Goal: Obtain resource: Download file/media

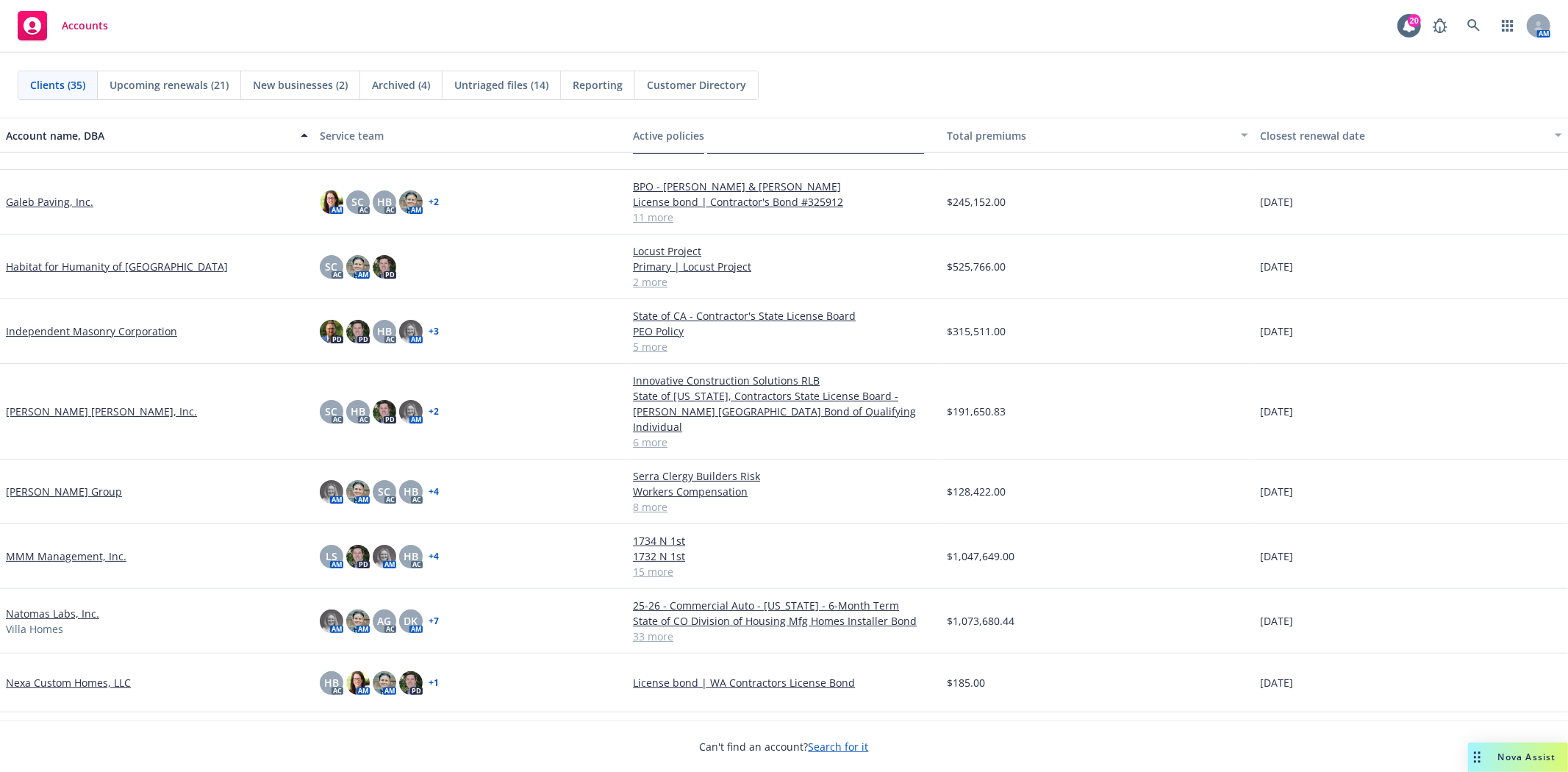
scroll to position [653, 0]
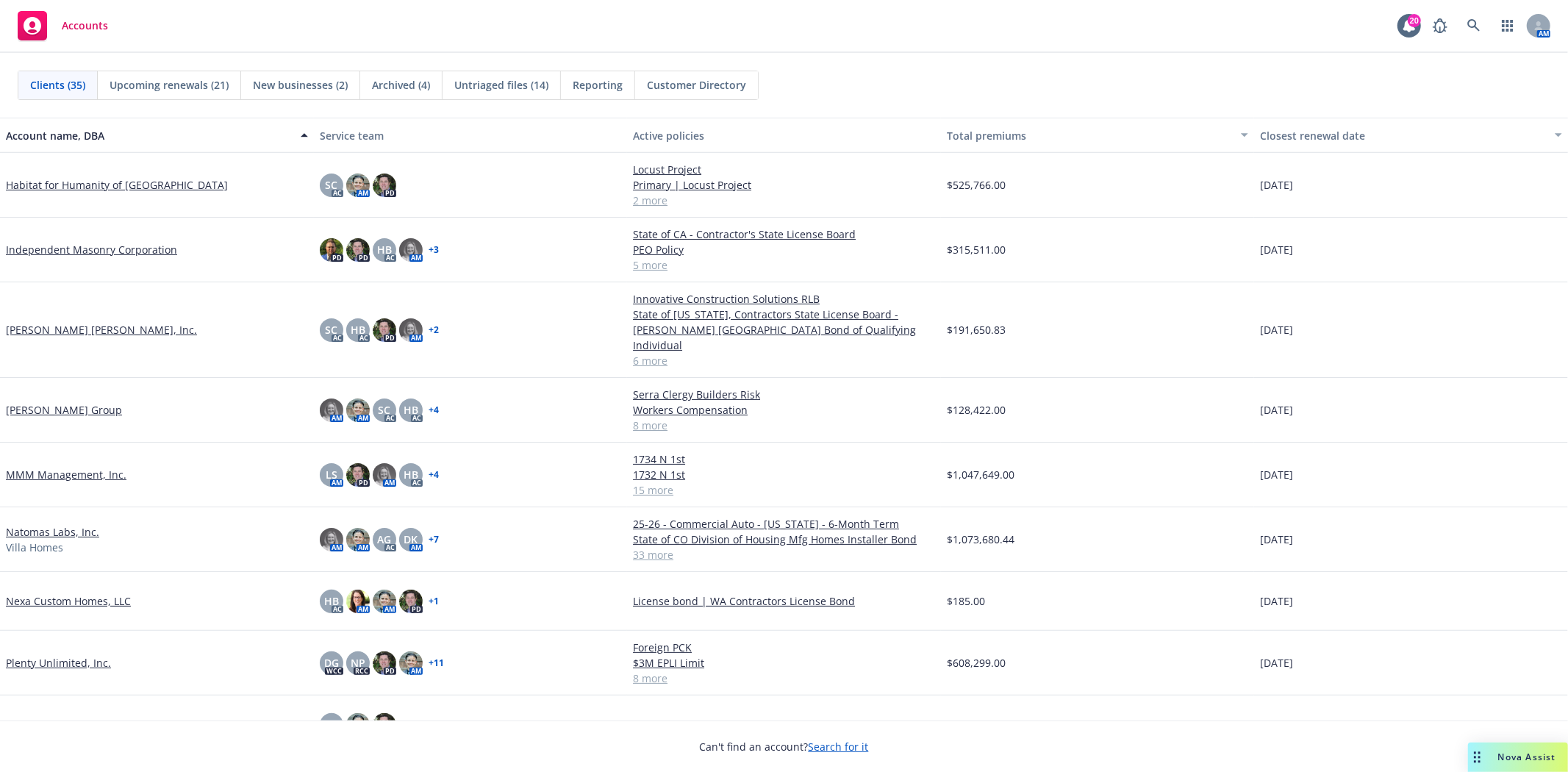
click at [64, 524] on link "Natomas Labs, Inc." at bounding box center [52, 532] width 94 height 16
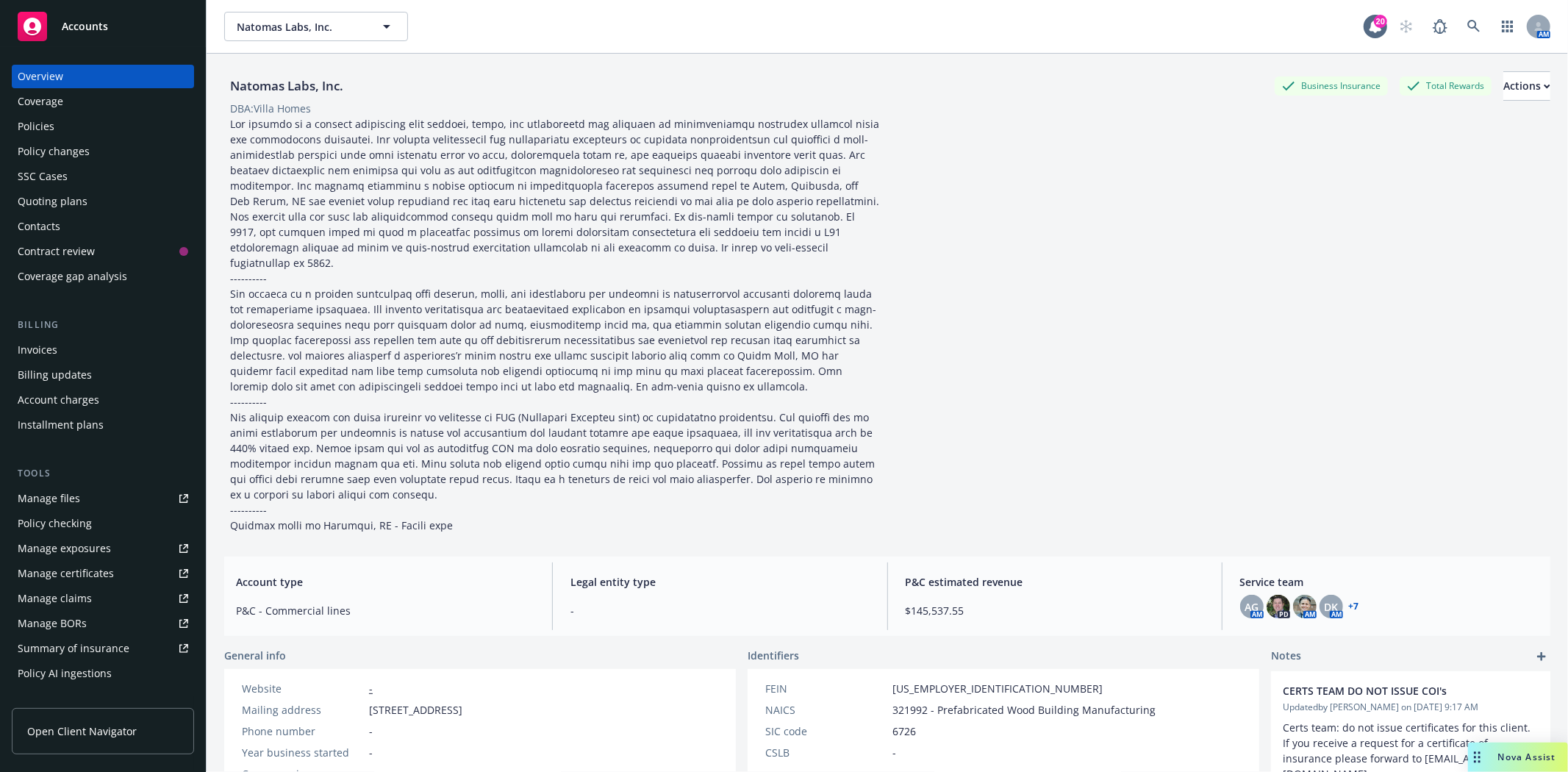
click at [37, 209] on div "Quoting plans" at bounding box center [52, 201] width 70 height 23
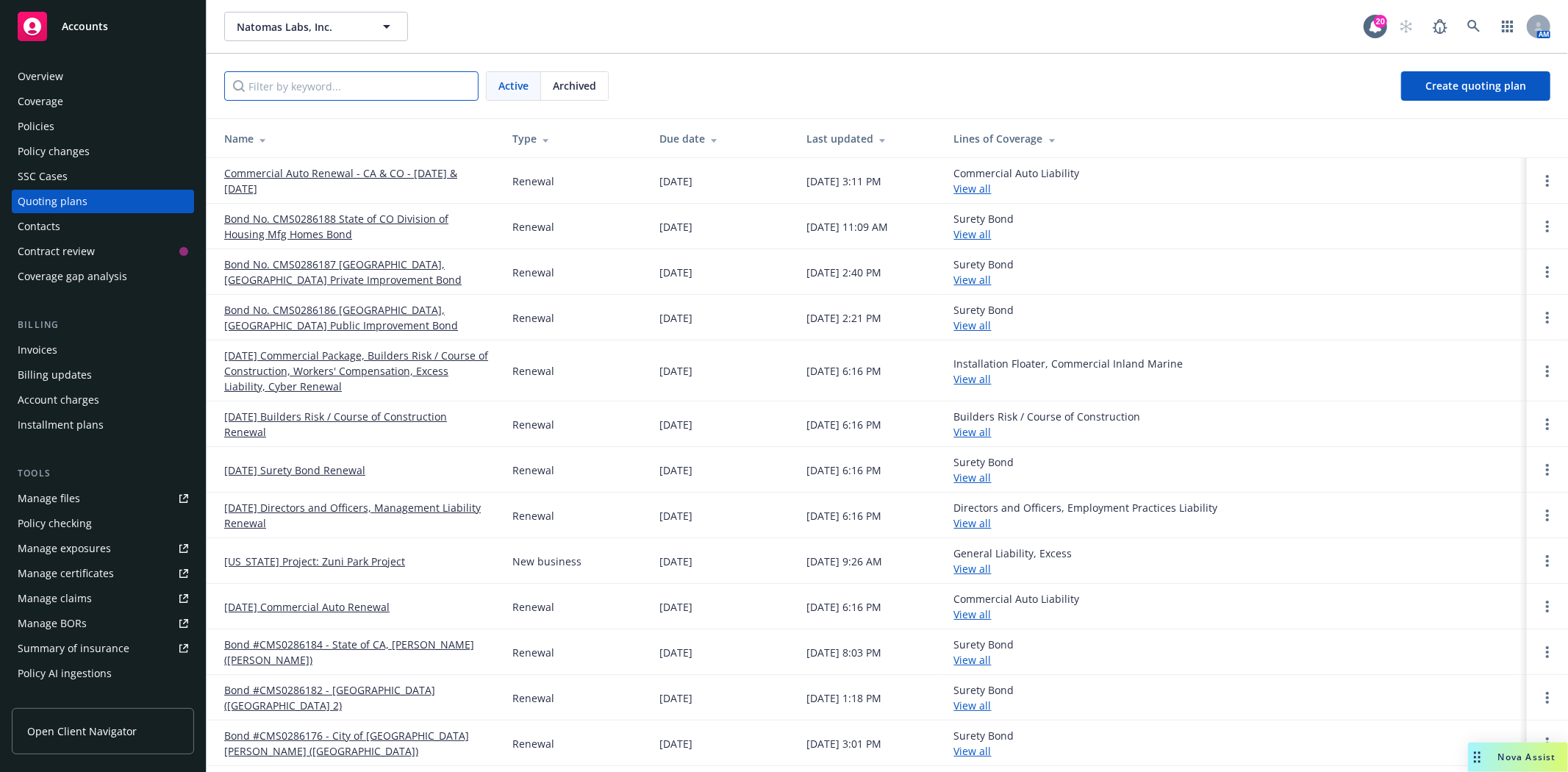
click at [350, 81] on input "Filter by keyword..." at bounding box center [352, 85] width 254 height 29
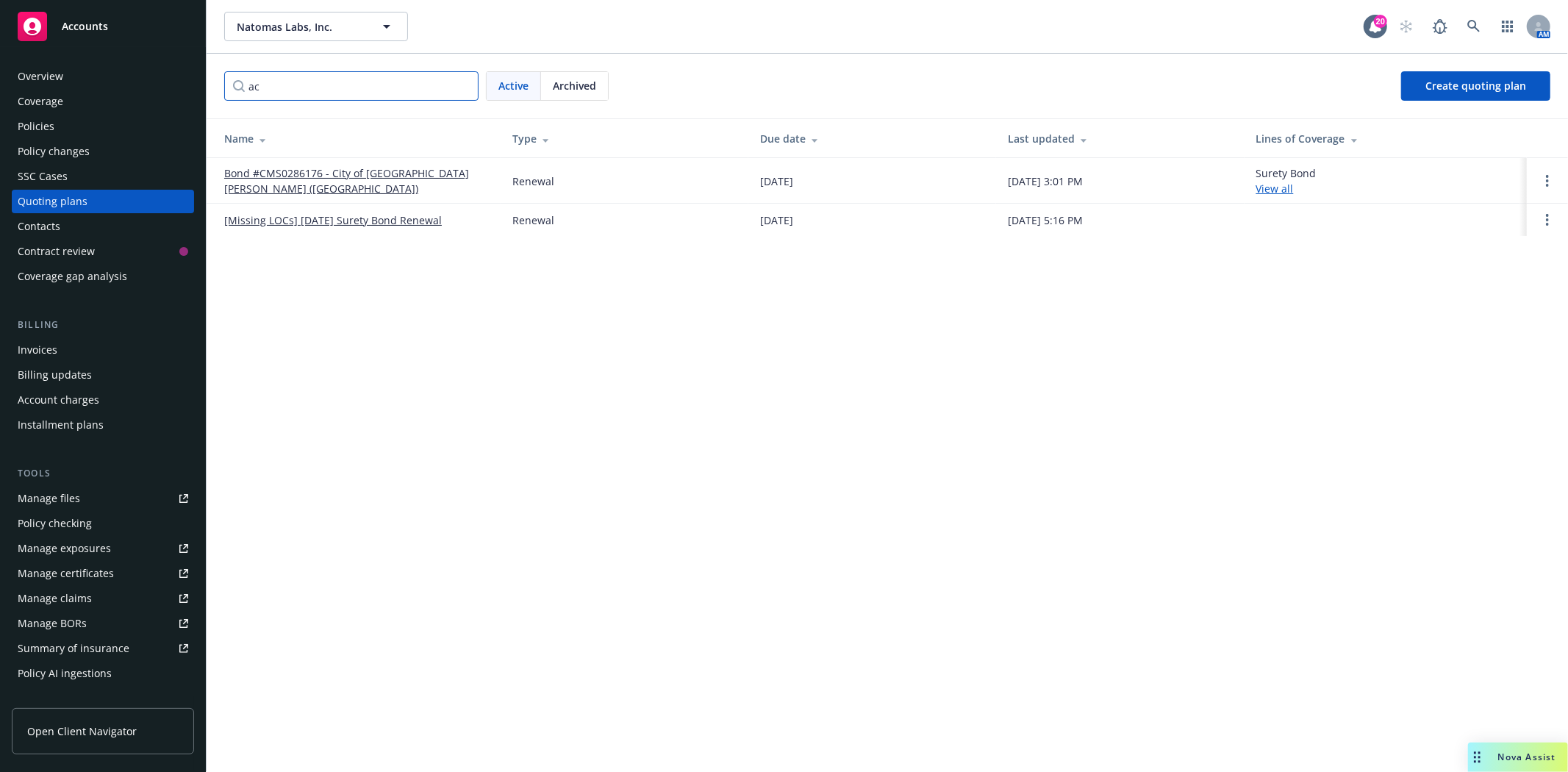
type input "a"
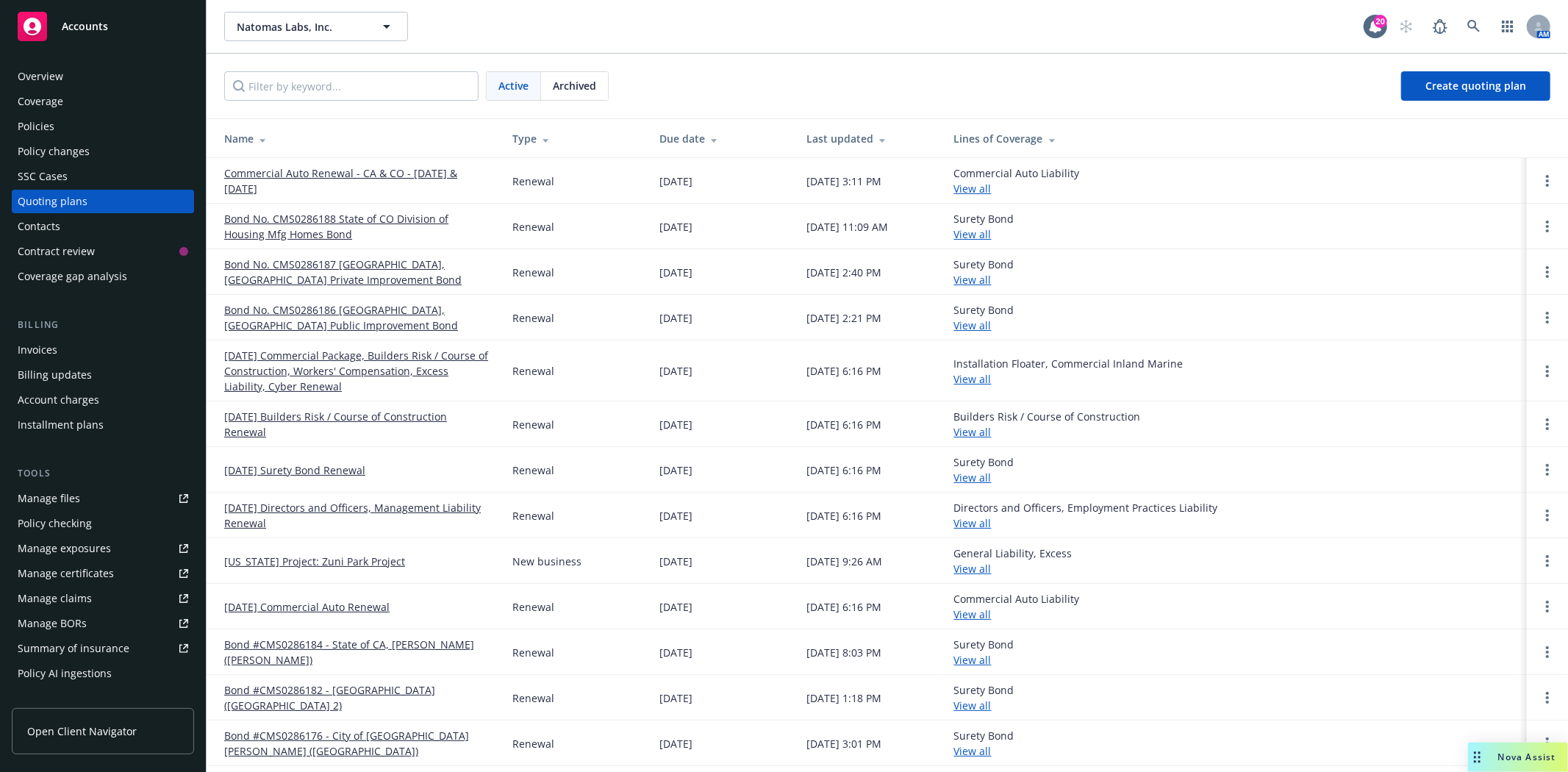
click at [561, 92] on span "Archived" at bounding box center [575, 85] width 43 height 16
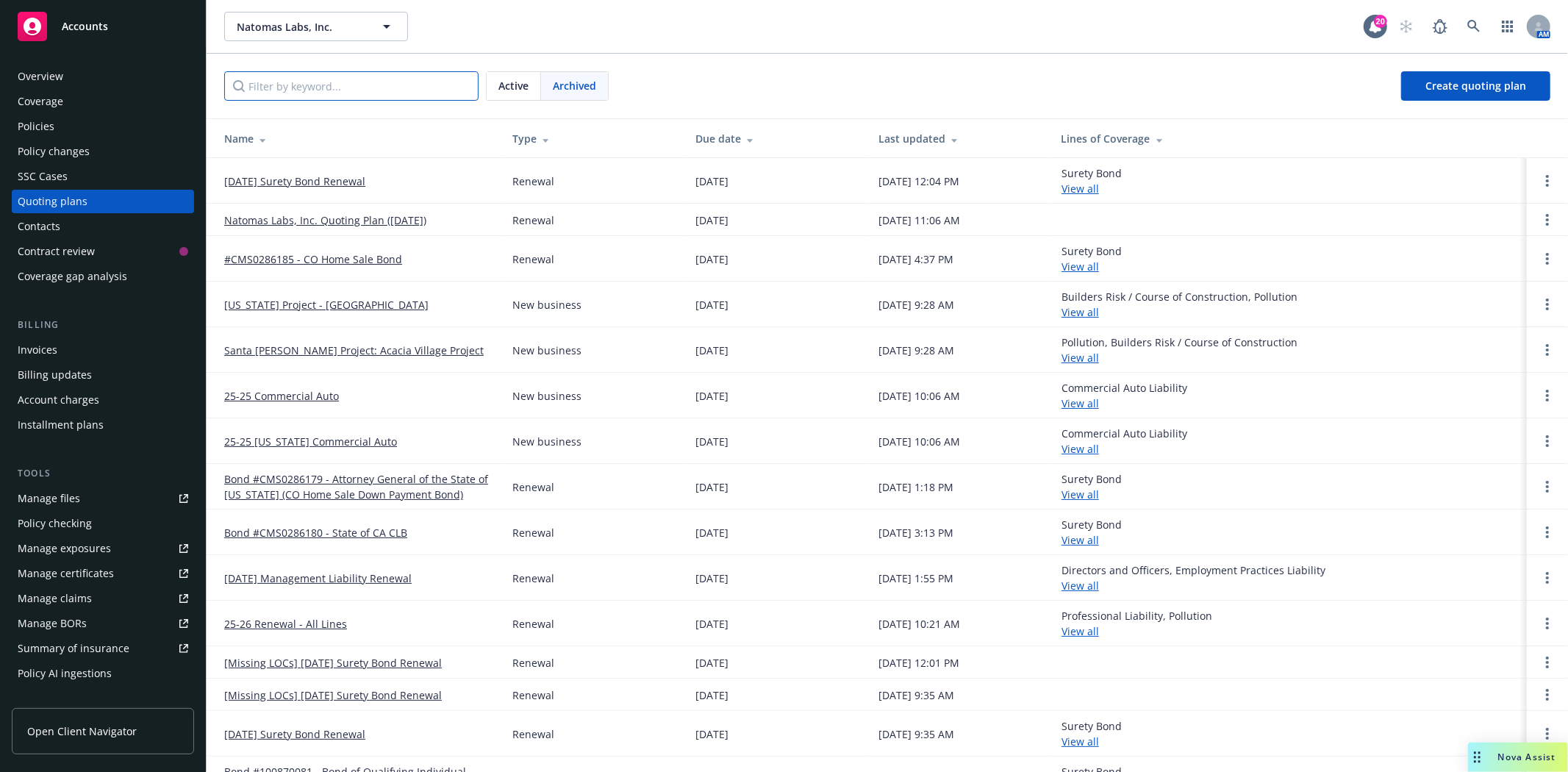
click at [431, 96] on input "Filter by keyword..." at bounding box center [352, 85] width 254 height 29
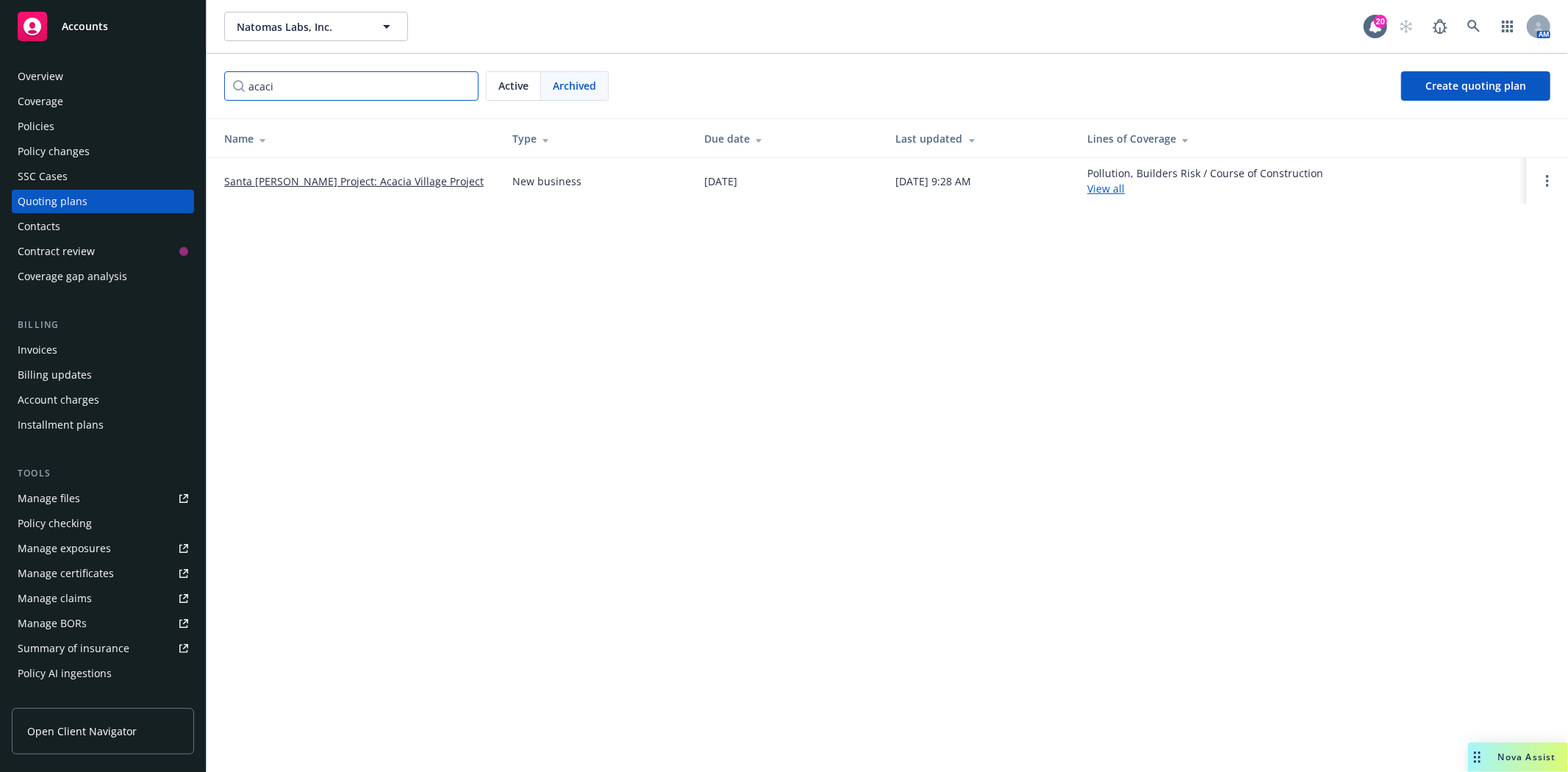
type input "acaci"
click at [349, 180] on link "Santa Rosa Project: Acacia Village Project" at bounding box center [354, 181] width 260 height 16
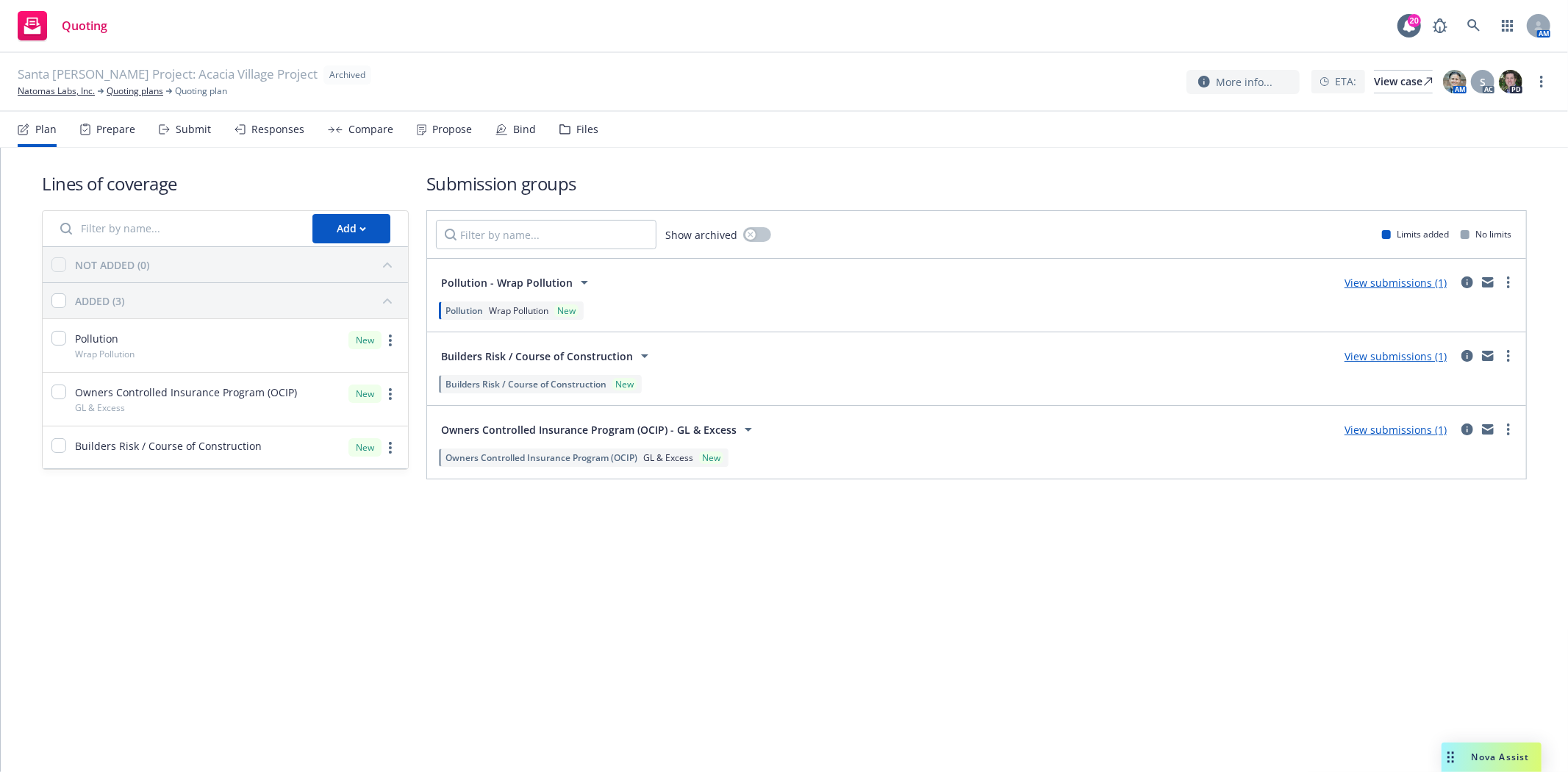
click at [581, 131] on div "Files" at bounding box center [587, 129] width 22 height 12
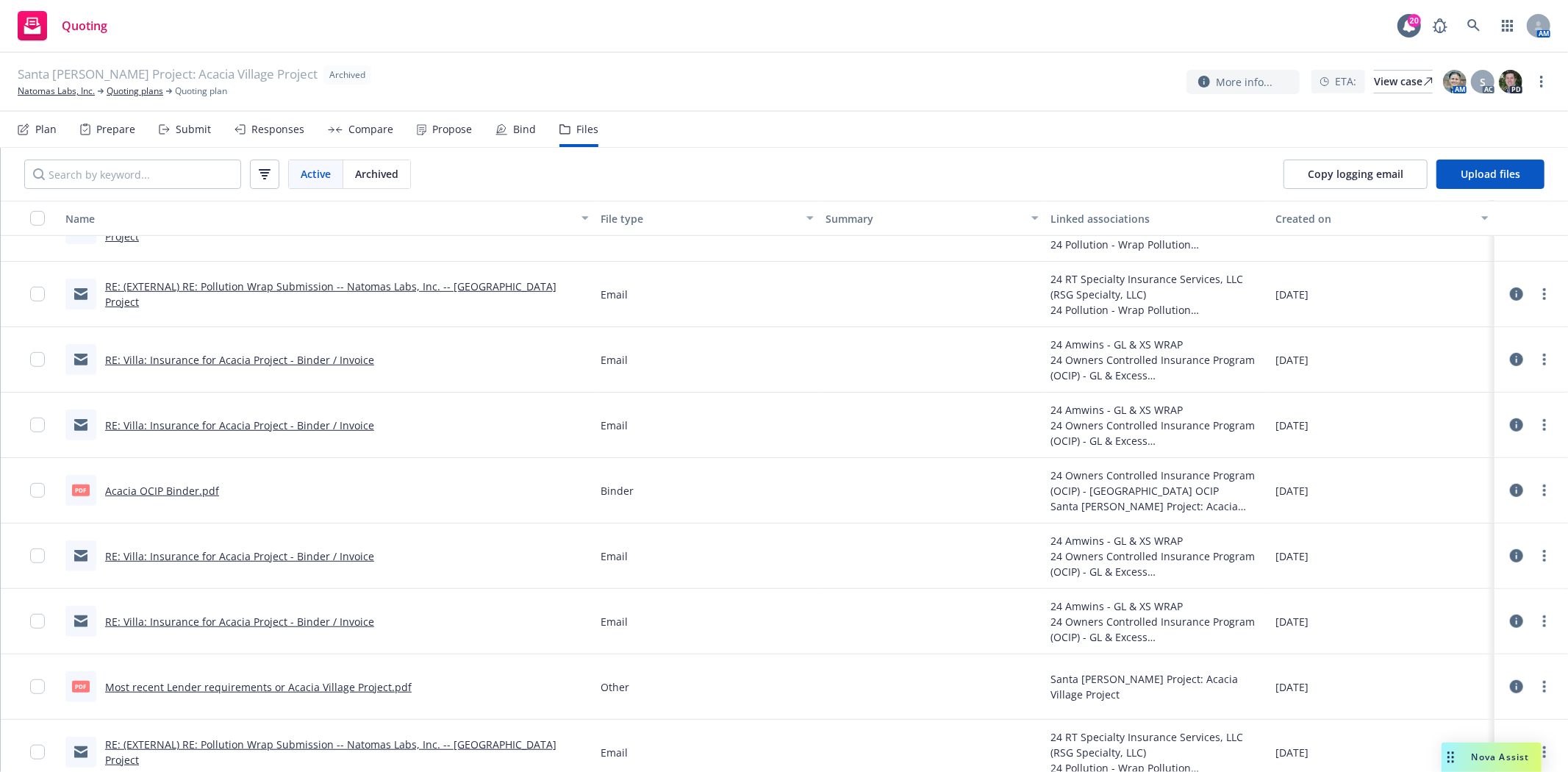
scroll to position [898, 0]
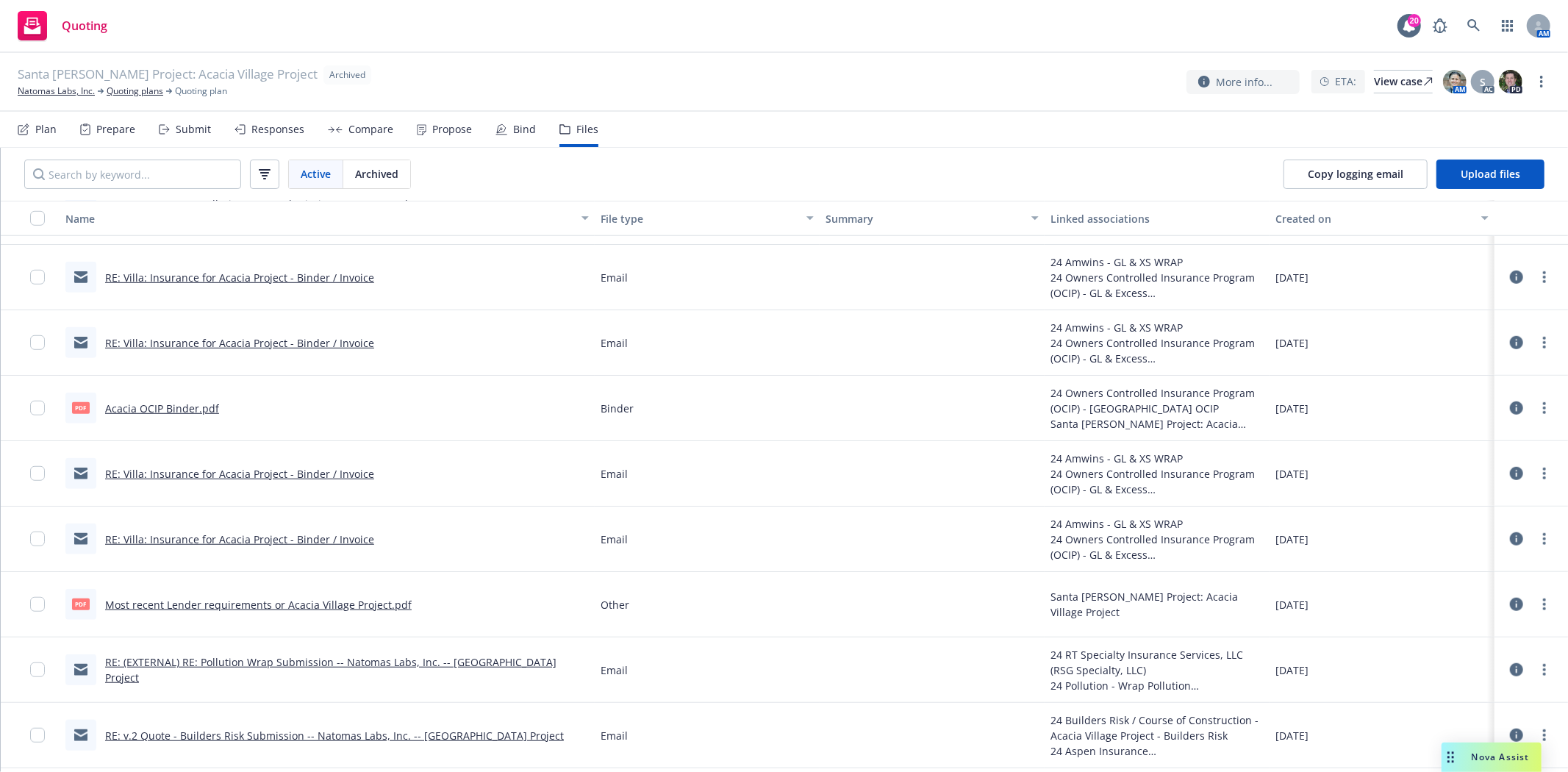
click at [172, 402] on link "Acacia OCIP Binder.pdf" at bounding box center [162, 408] width 114 height 14
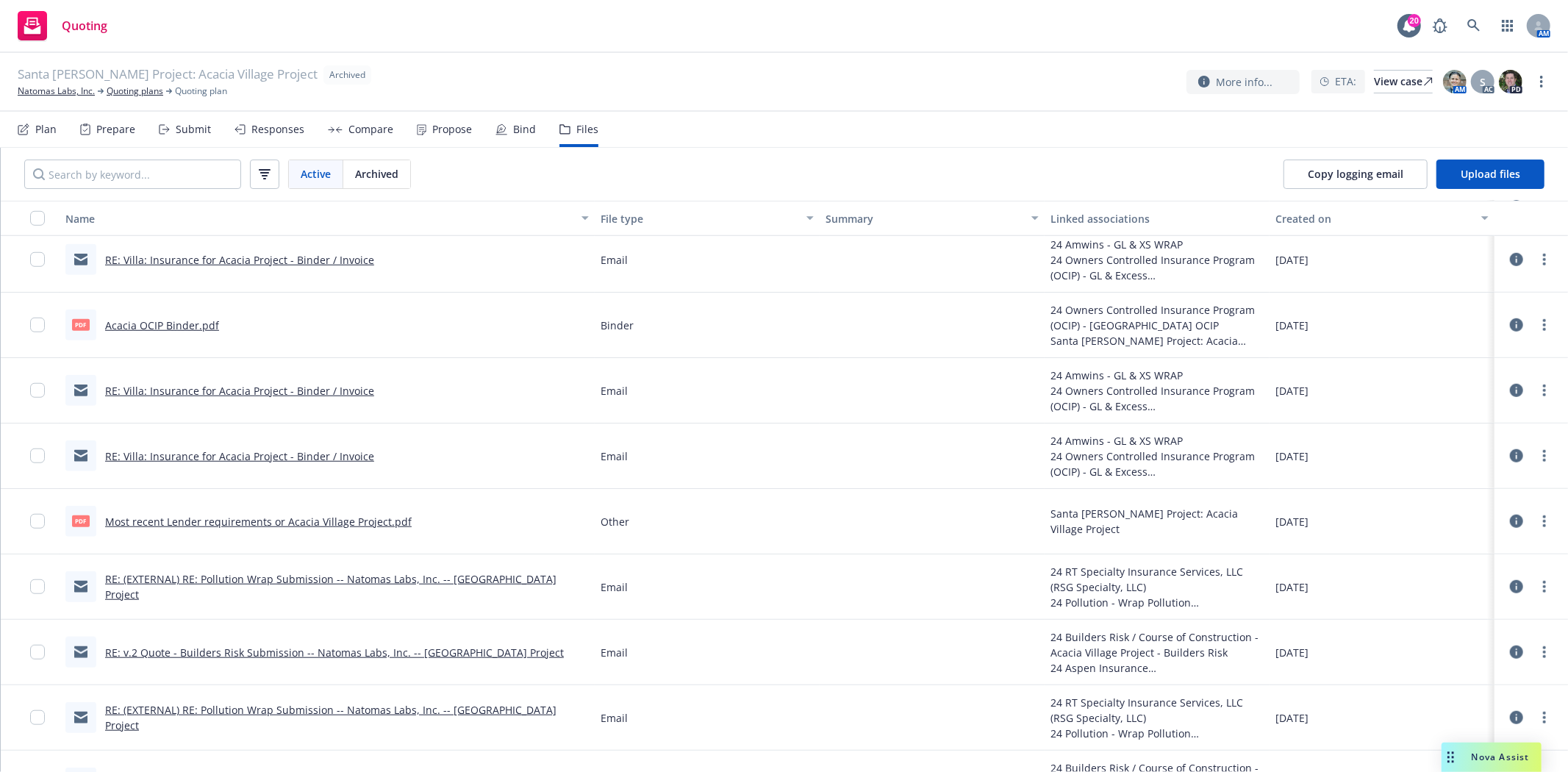
click at [278, 655] on link "RE: v.2 Quote - Builders Risk Submission -- Natomas Labs, Inc. -- Acacia Villag…" at bounding box center [334, 652] width 459 height 14
click at [273, 650] on link "RE: v.2 Quote - Builders Risk Submission -- Natomas Labs, Inc. -- Acacia Villag…" at bounding box center [334, 652] width 459 height 14
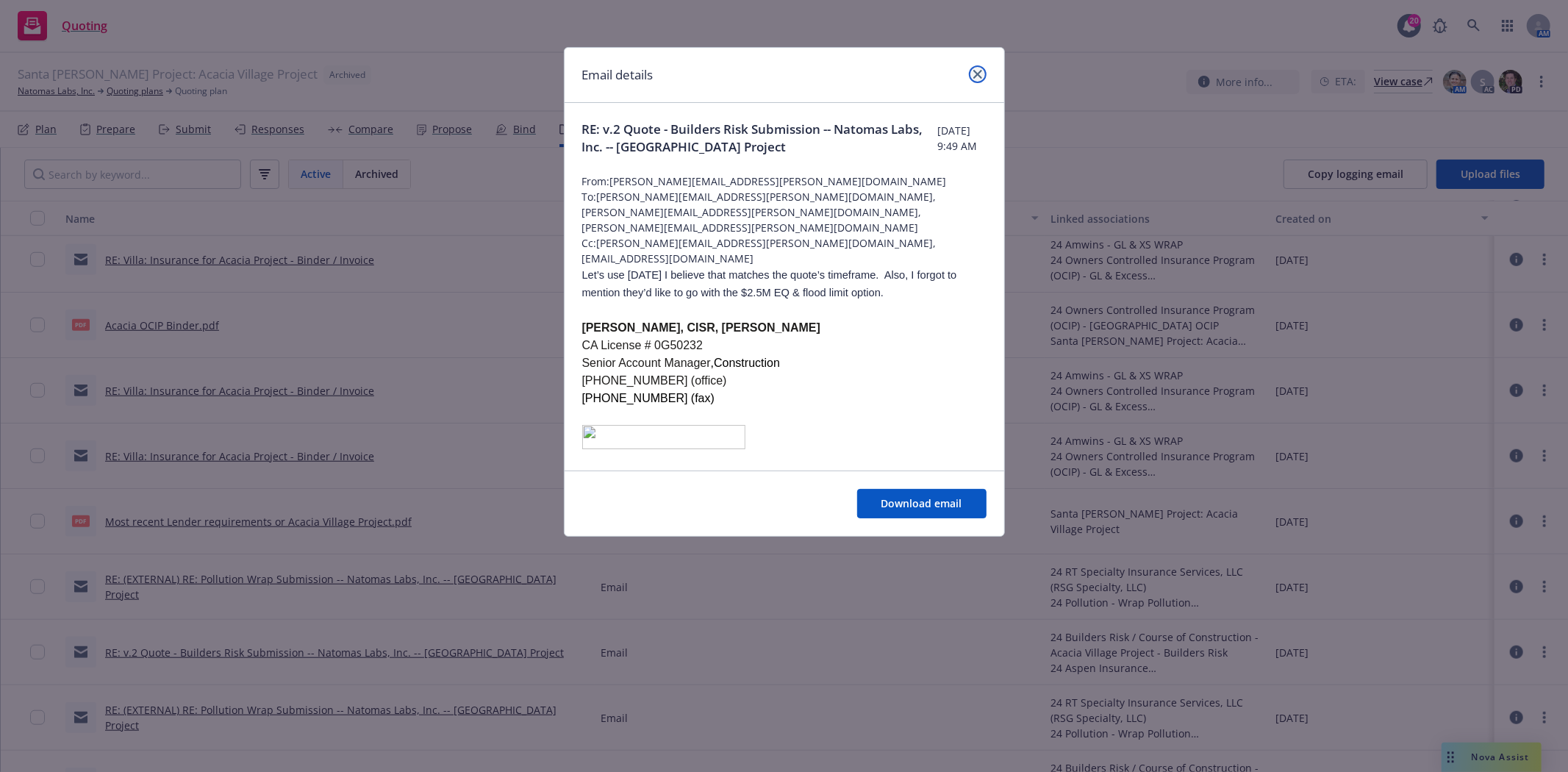
click at [979, 70] on icon "close" at bounding box center [978, 74] width 9 height 9
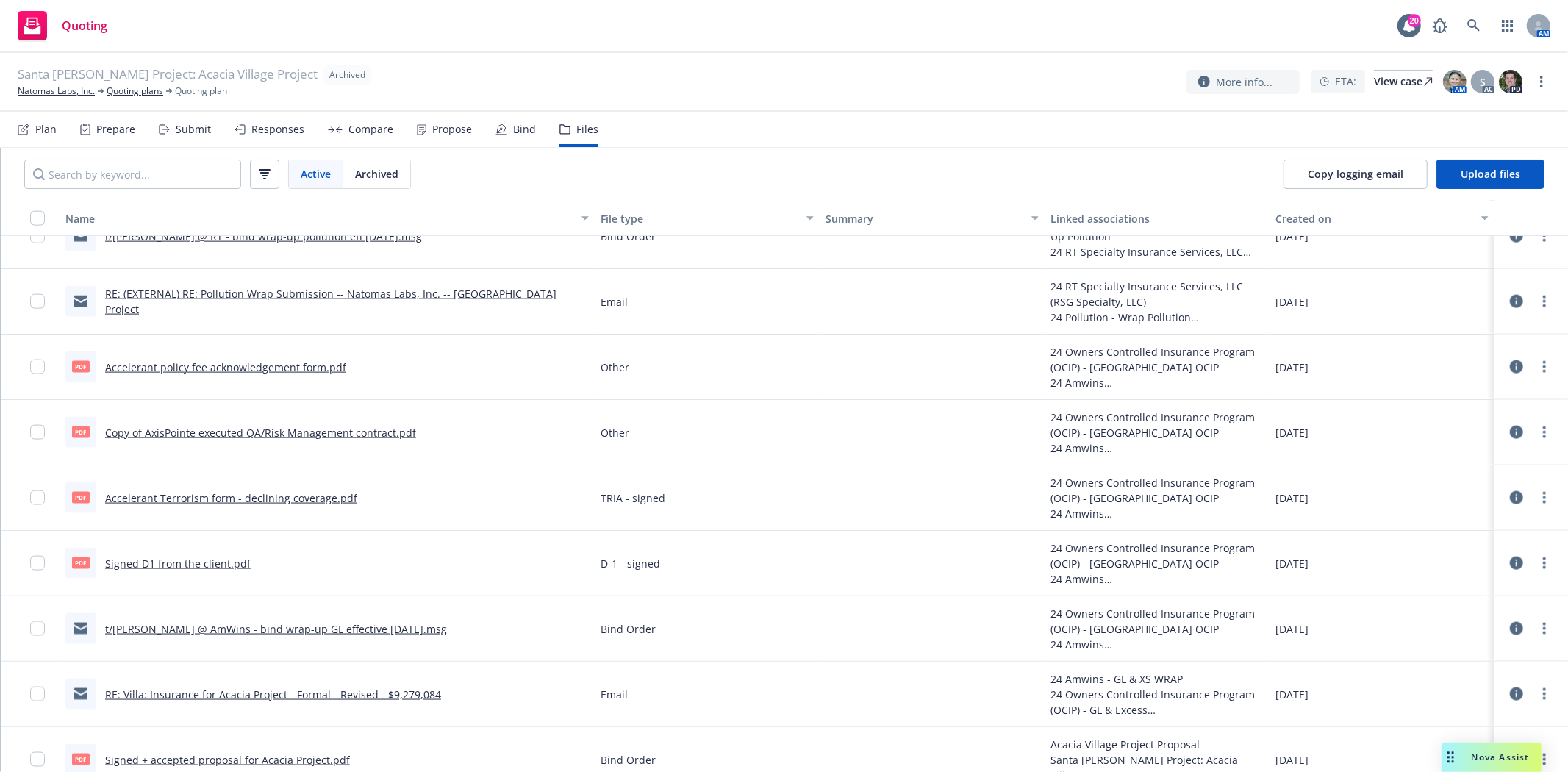
scroll to position [1797, 0]
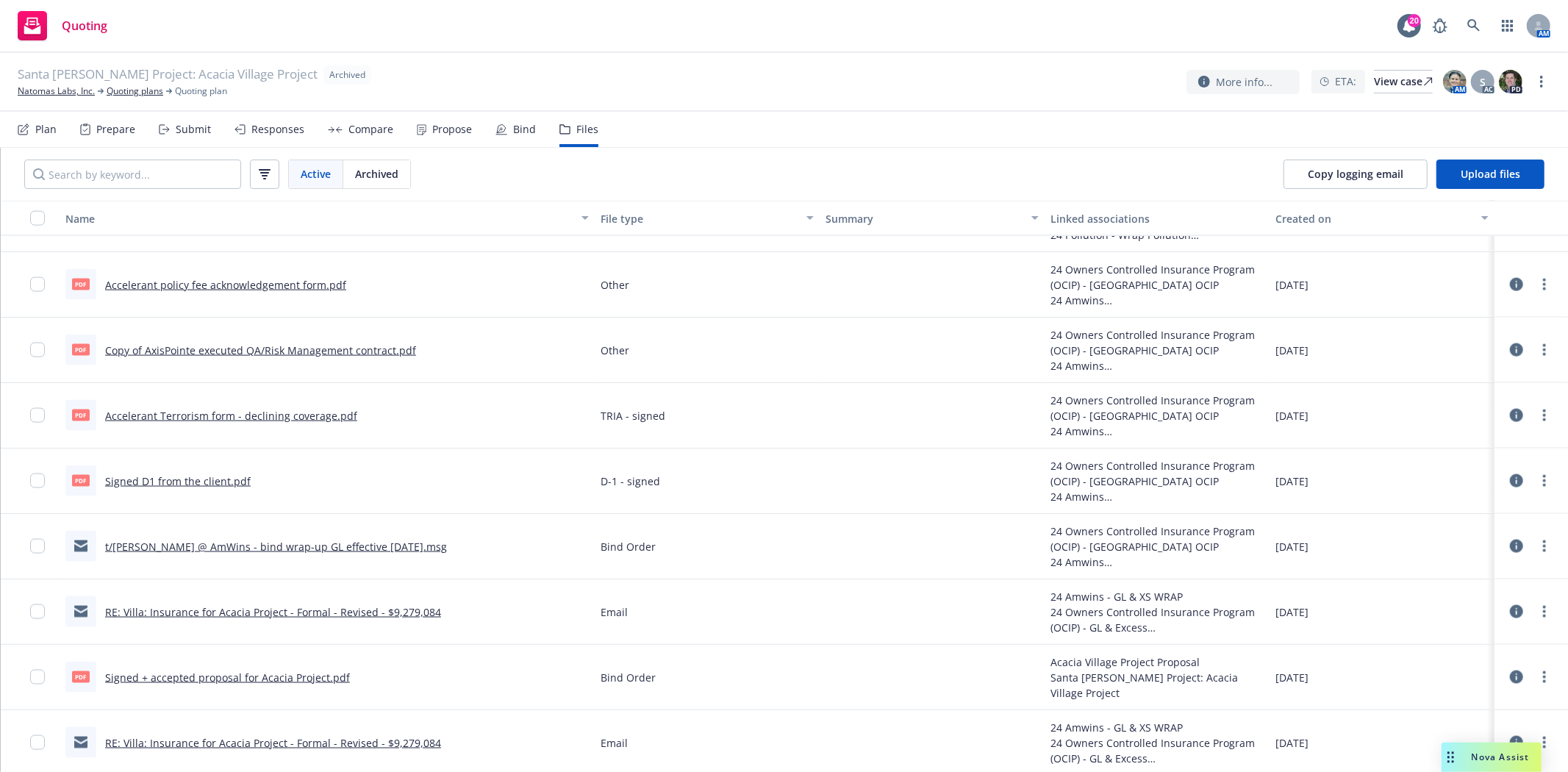
click at [259, 614] on link "RE: Villa: Insurance for Acacia Project - Formal - Revised - $9,279,084" at bounding box center [273, 612] width 336 height 14
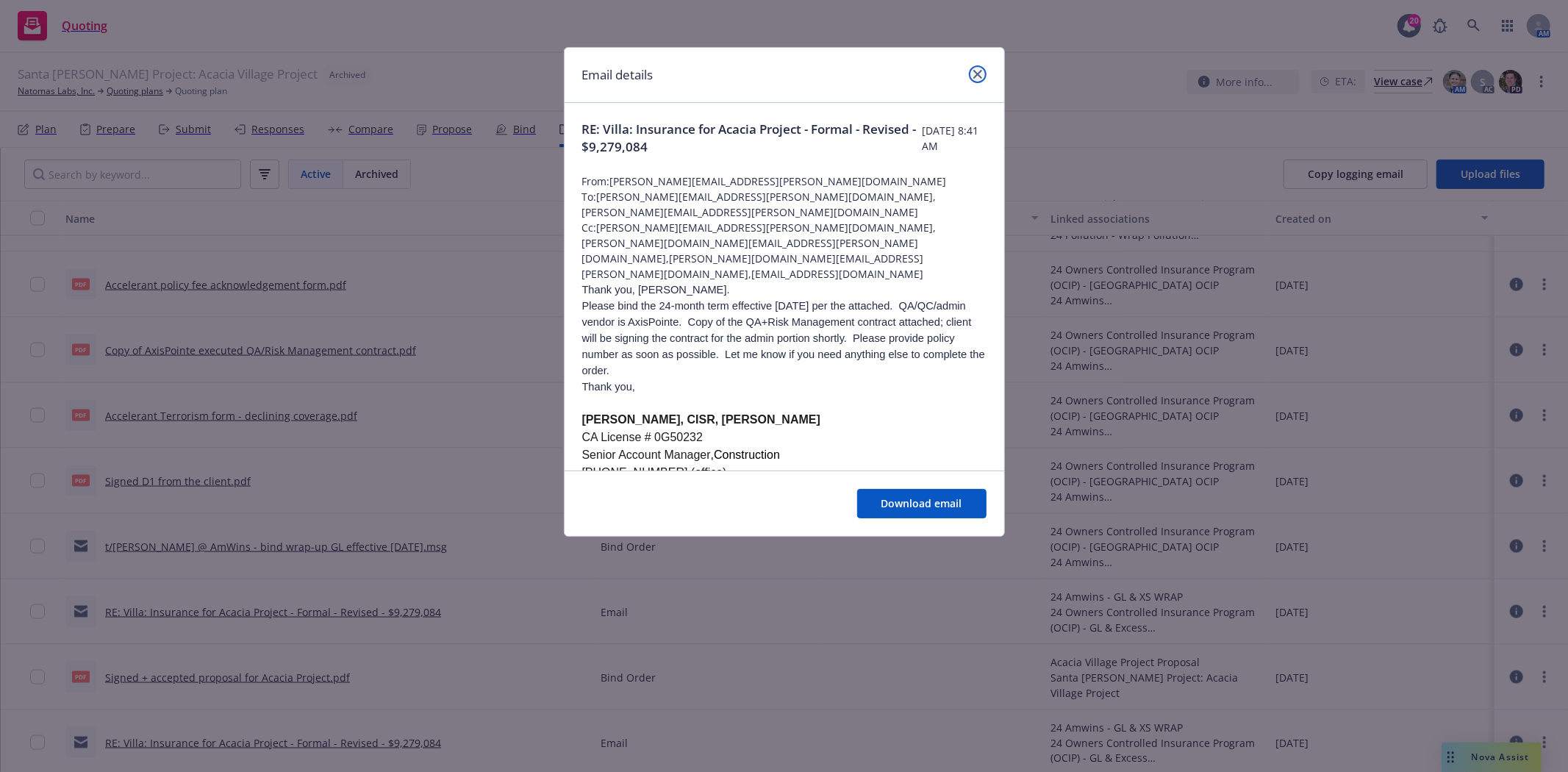
click at [976, 76] on icon "close" at bounding box center [978, 74] width 9 height 9
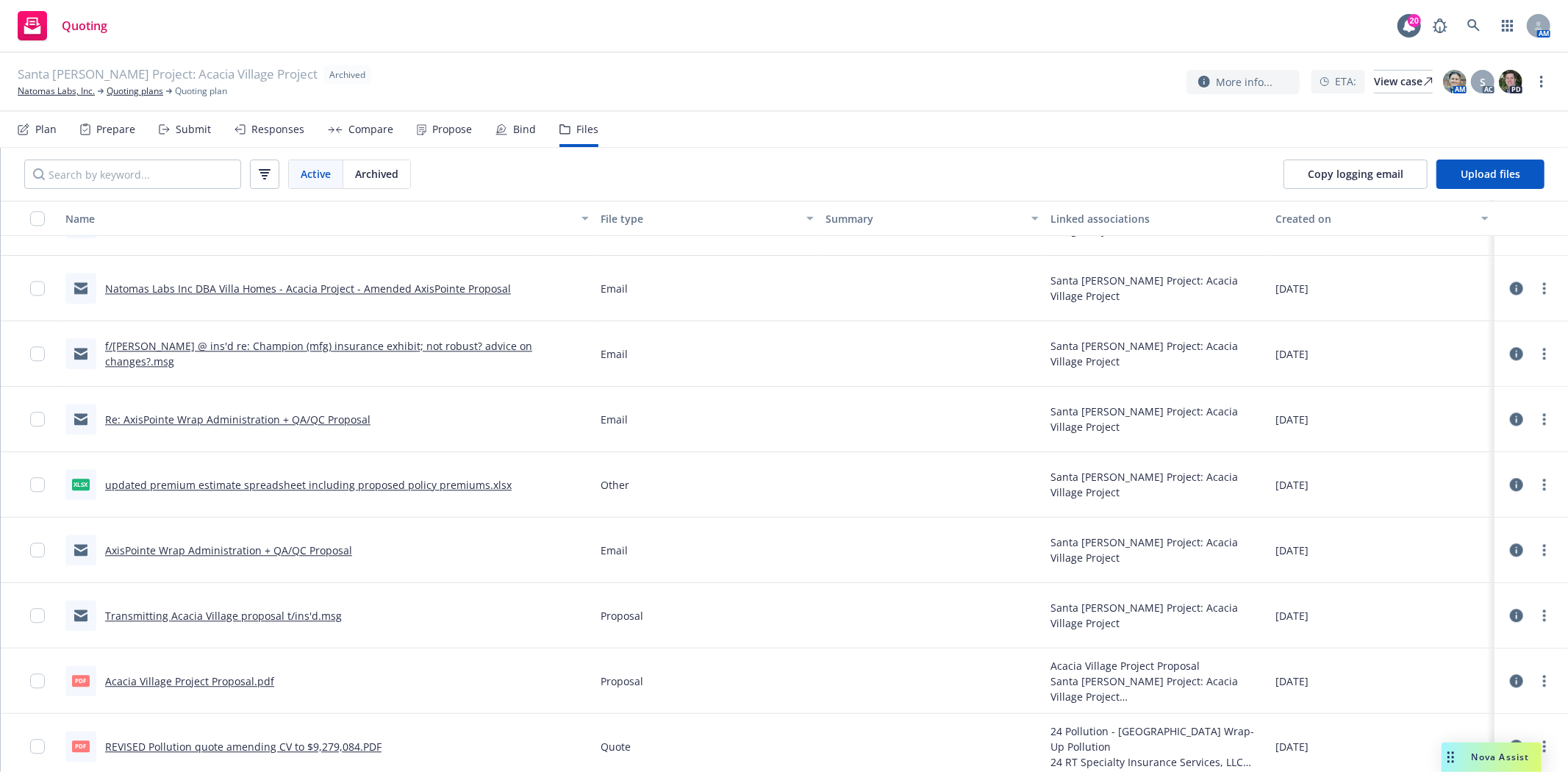
scroll to position [3104, 0]
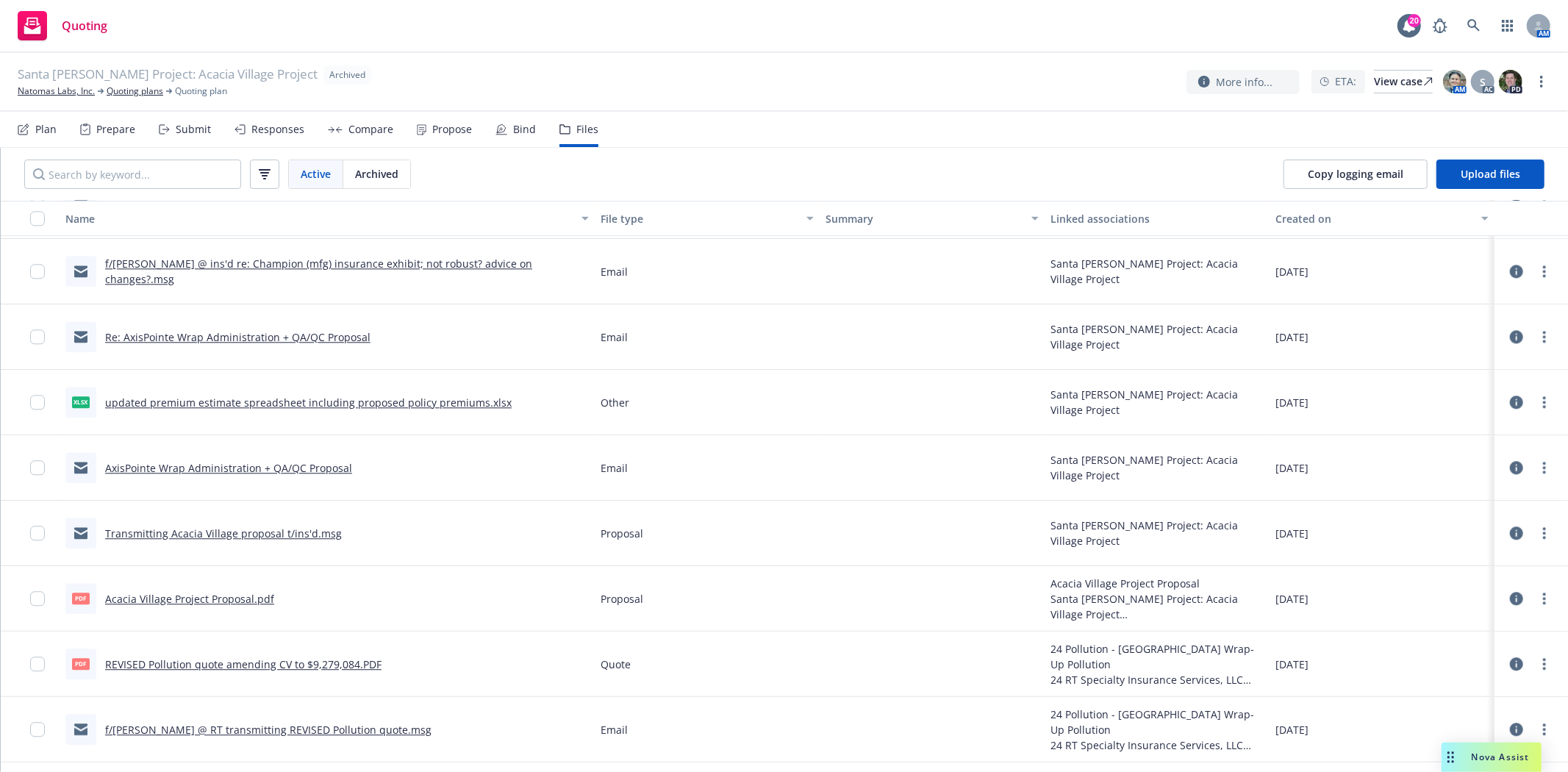
click at [236, 593] on link "Acacia Village Project Proposal.pdf" at bounding box center [190, 598] width 169 height 14
click at [46, 89] on link "Natomas Labs, Inc." at bounding box center [56, 91] width 77 height 13
